Goal: Transaction & Acquisition: Register for event/course

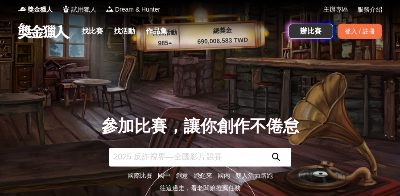
click at [192, 148] on input "text" at bounding box center [185, 157] width 152 height 19
type input "學"
type input "設"
type input "數學"
click button "submit" at bounding box center [276, 157] width 30 height 19
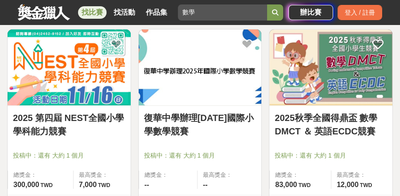
scroll to position [402, 0]
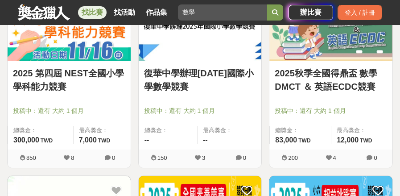
click at [317, 78] on link "2025秋季全國得鼎盃 數學DMCT ＆ 英語ECDC競賽" at bounding box center [331, 79] width 112 height 27
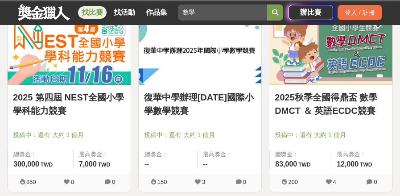
scroll to position [403, 0]
